Goal: Task Accomplishment & Management: Manage account settings

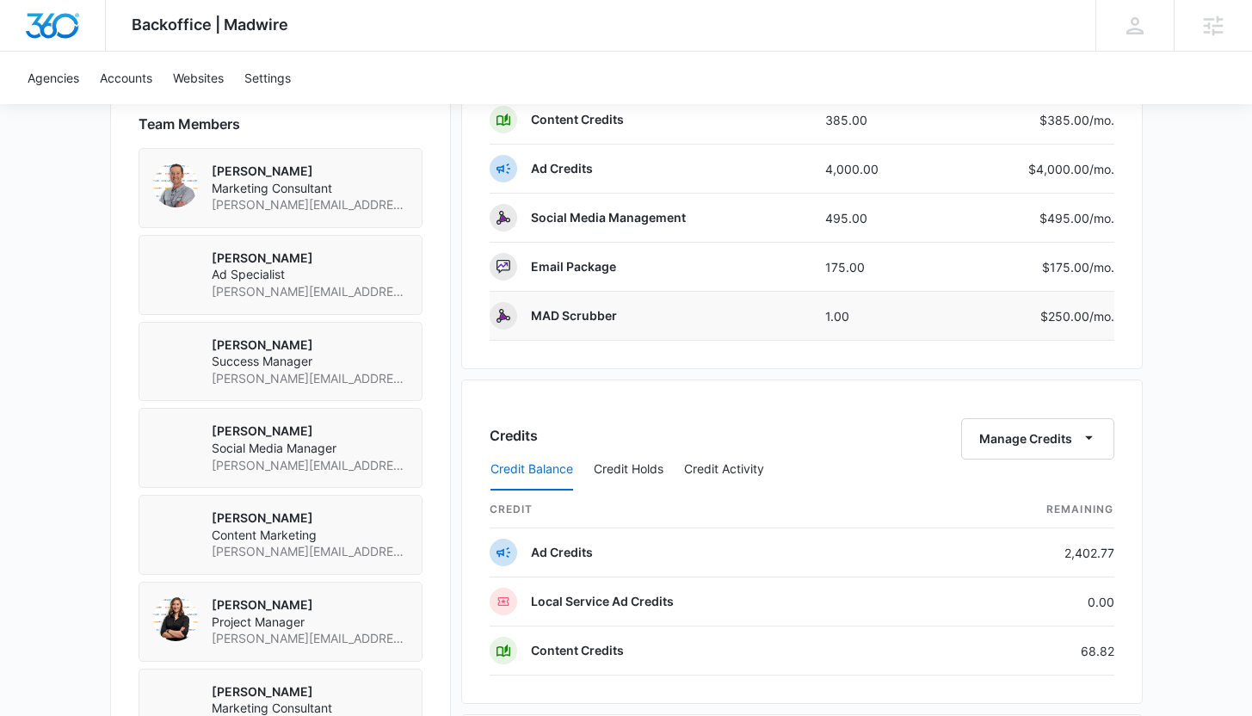
scroll to position [1233, 0]
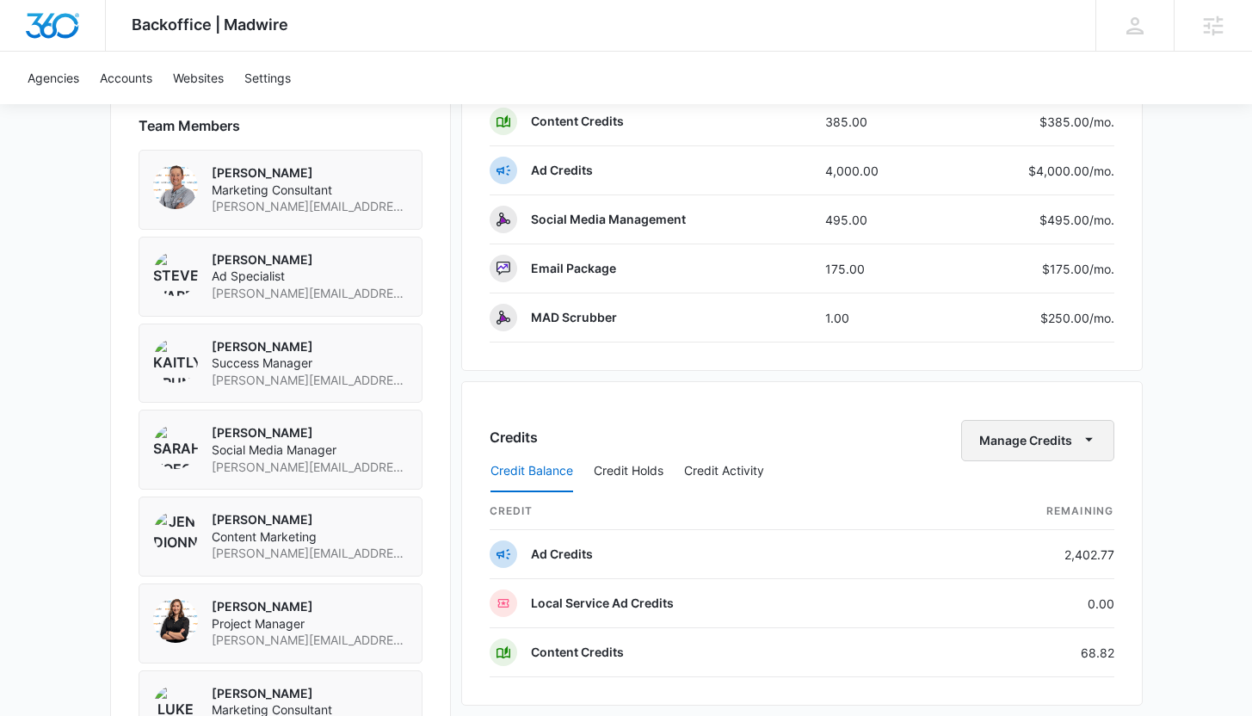
click at [1039, 434] on button "Manage Credits" at bounding box center [1037, 440] width 153 height 41
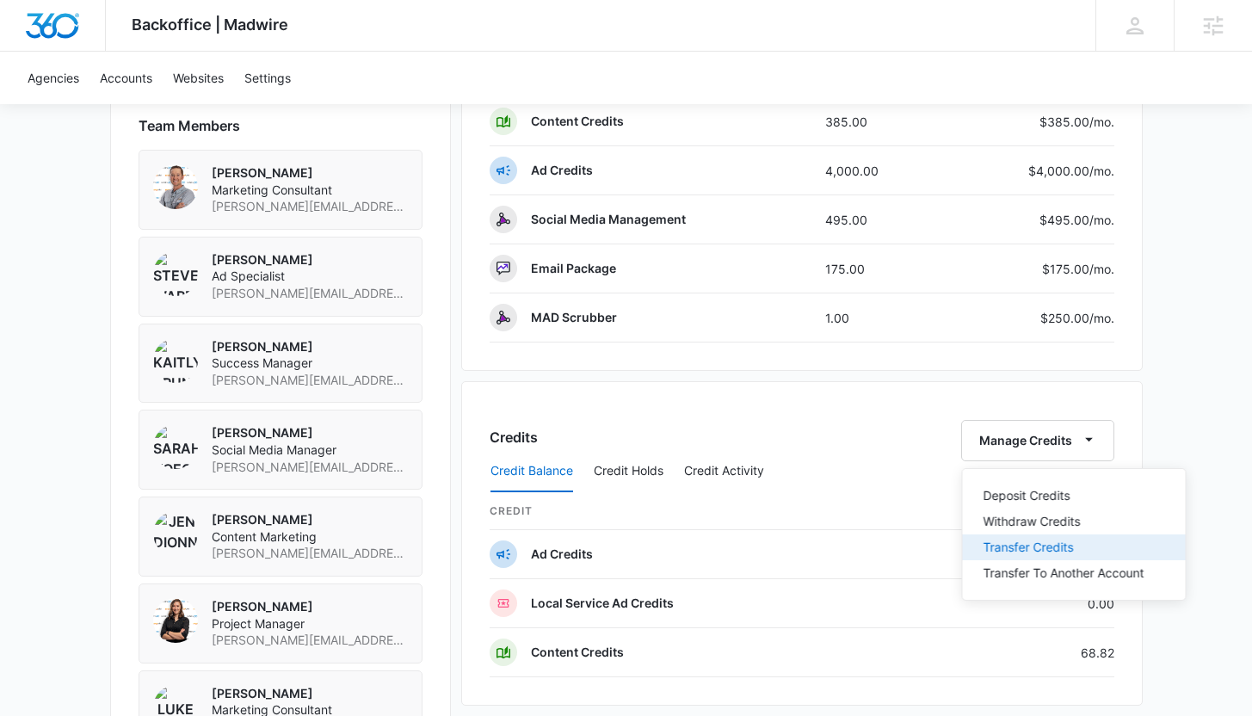
click at [1019, 550] on div "Transfer Credits" at bounding box center [1063, 547] width 161 height 12
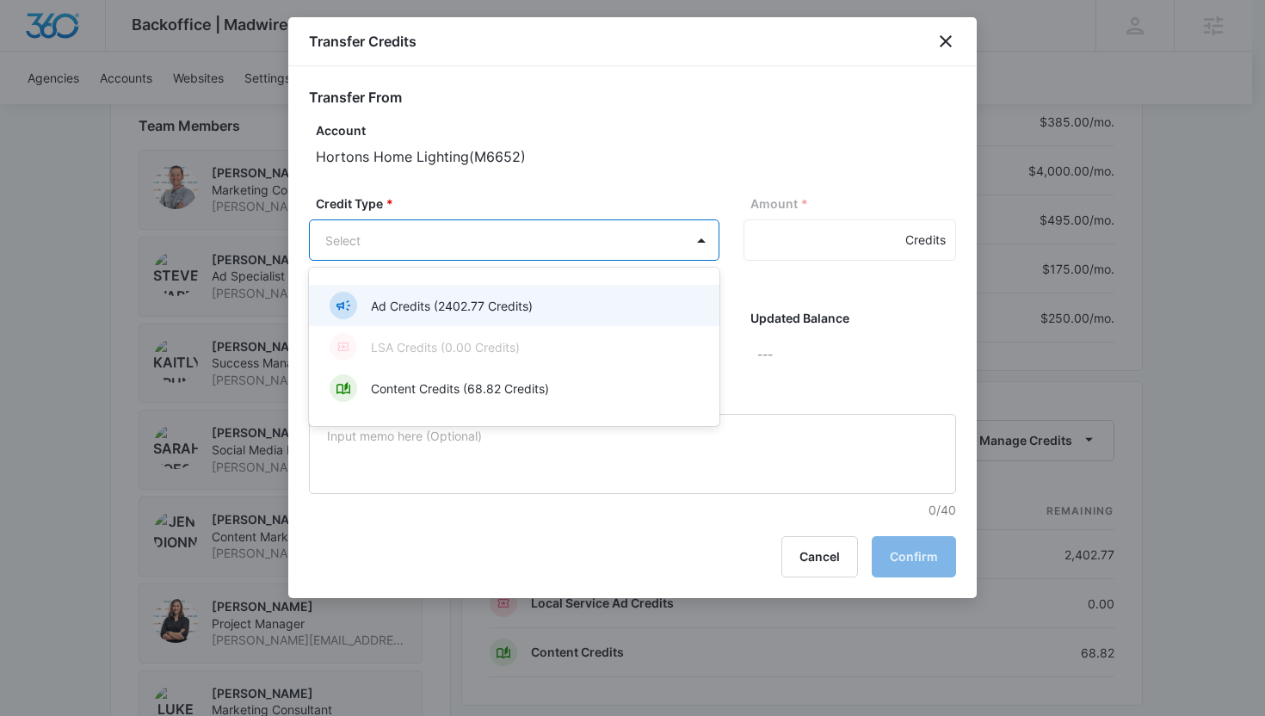
click at [588, 231] on body "Backoffice | Madwire Apps Settings KB [PERSON_NAME] [EMAIL_ADDRESS][PERSON_NAME…" at bounding box center [632, 43] width 1265 height 2553
click at [514, 305] on p "Ad Credits (2402.77 Credits)" at bounding box center [452, 306] width 162 height 18
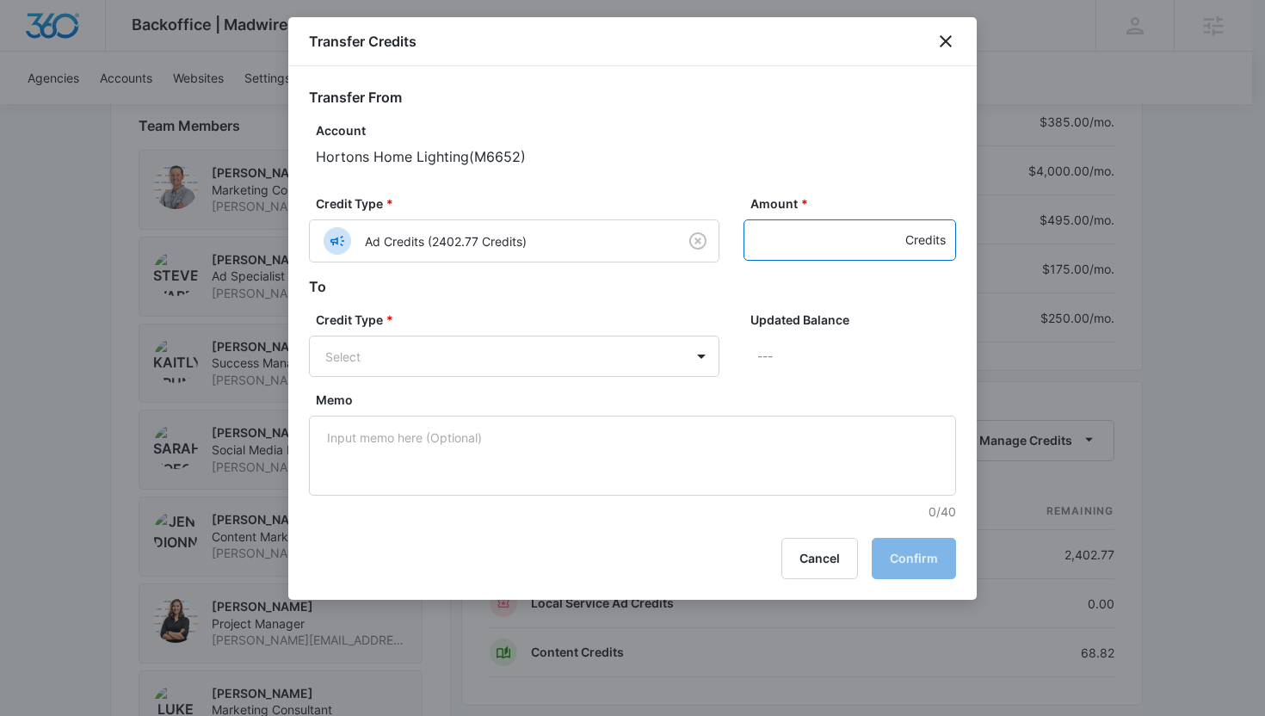
click at [789, 251] on input "Amount *" at bounding box center [849, 239] width 212 height 41
type input "31.18"
click at [498, 379] on div "Credit Type * Select Updated Balance ---" at bounding box center [632, 351] width 647 height 80
click at [499, 342] on body "Backoffice | Madwire Apps Settings KB [PERSON_NAME] [EMAIL_ADDRESS][PERSON_NAME…" at bounding box center [632, 43] width 1265 height 2553
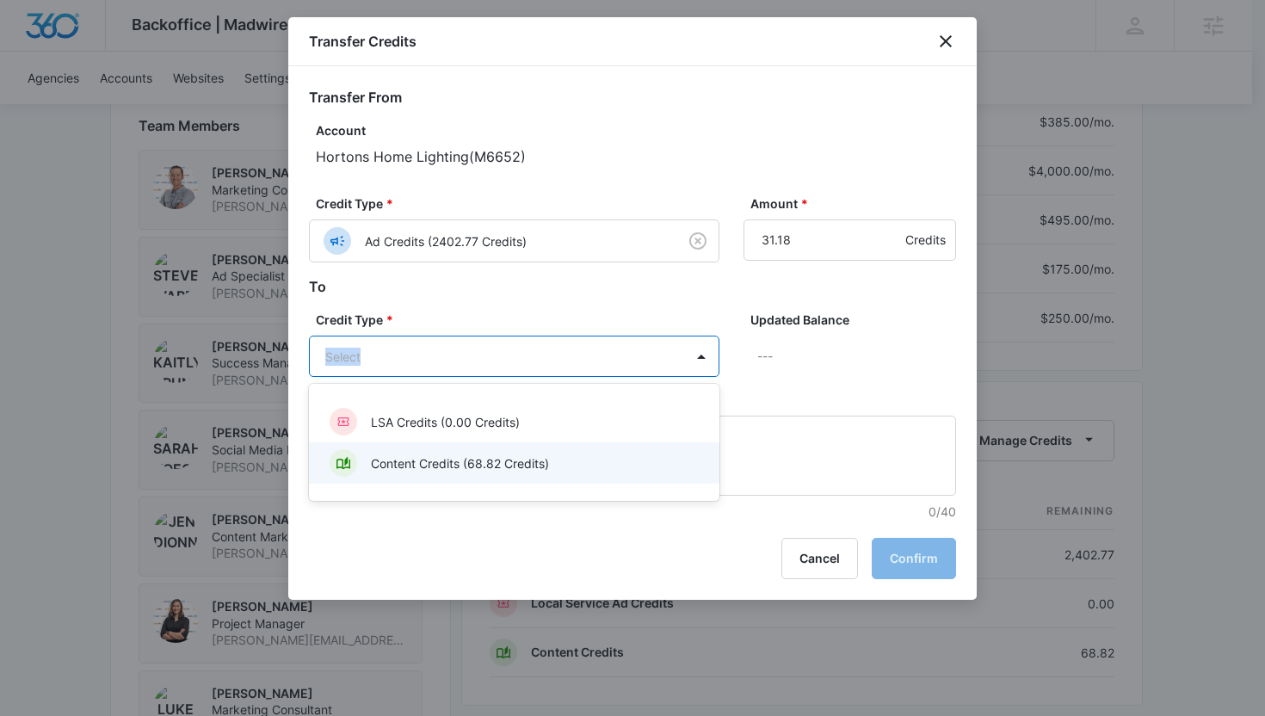
click at [499, 460] on p "Content Credits (68.82 Credits)" at bounding box center [460, 463] width 178 height 18
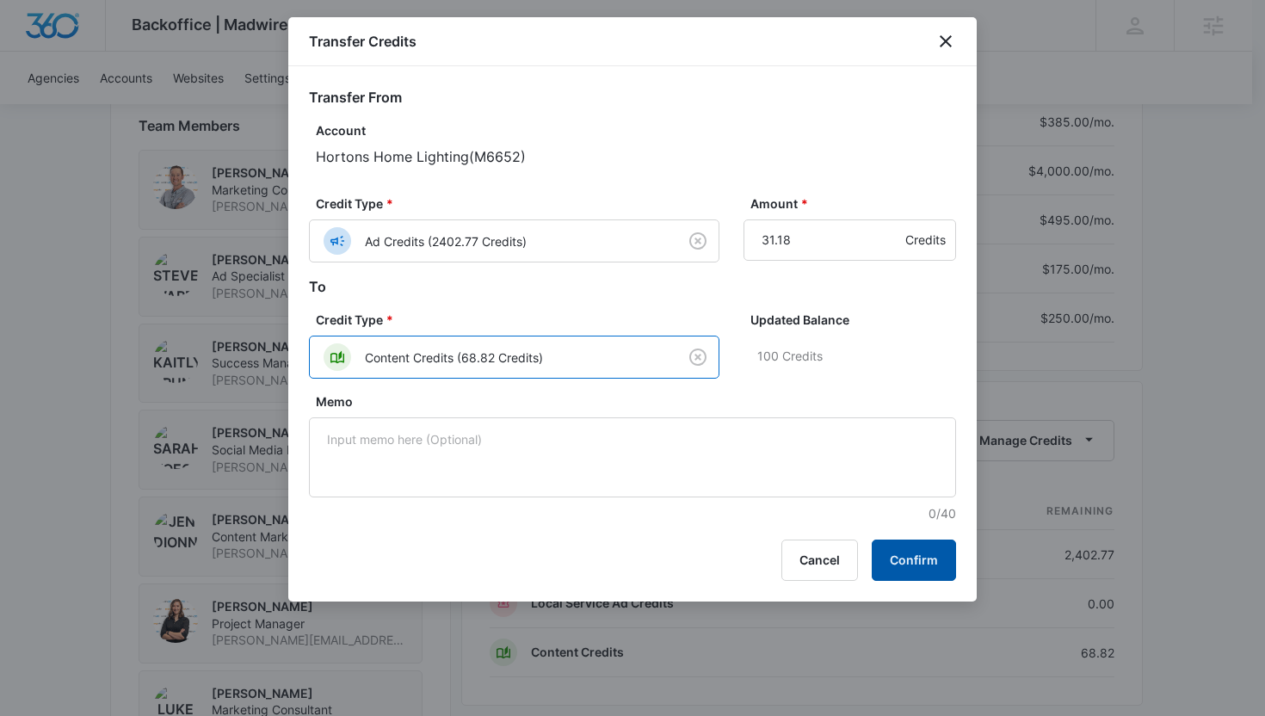
click at [951, 555] on button "Confirm" at bounding box center [913, 559] width 84 height 41
